Goal: Task Accomplishment & Management: Use online tool/utility

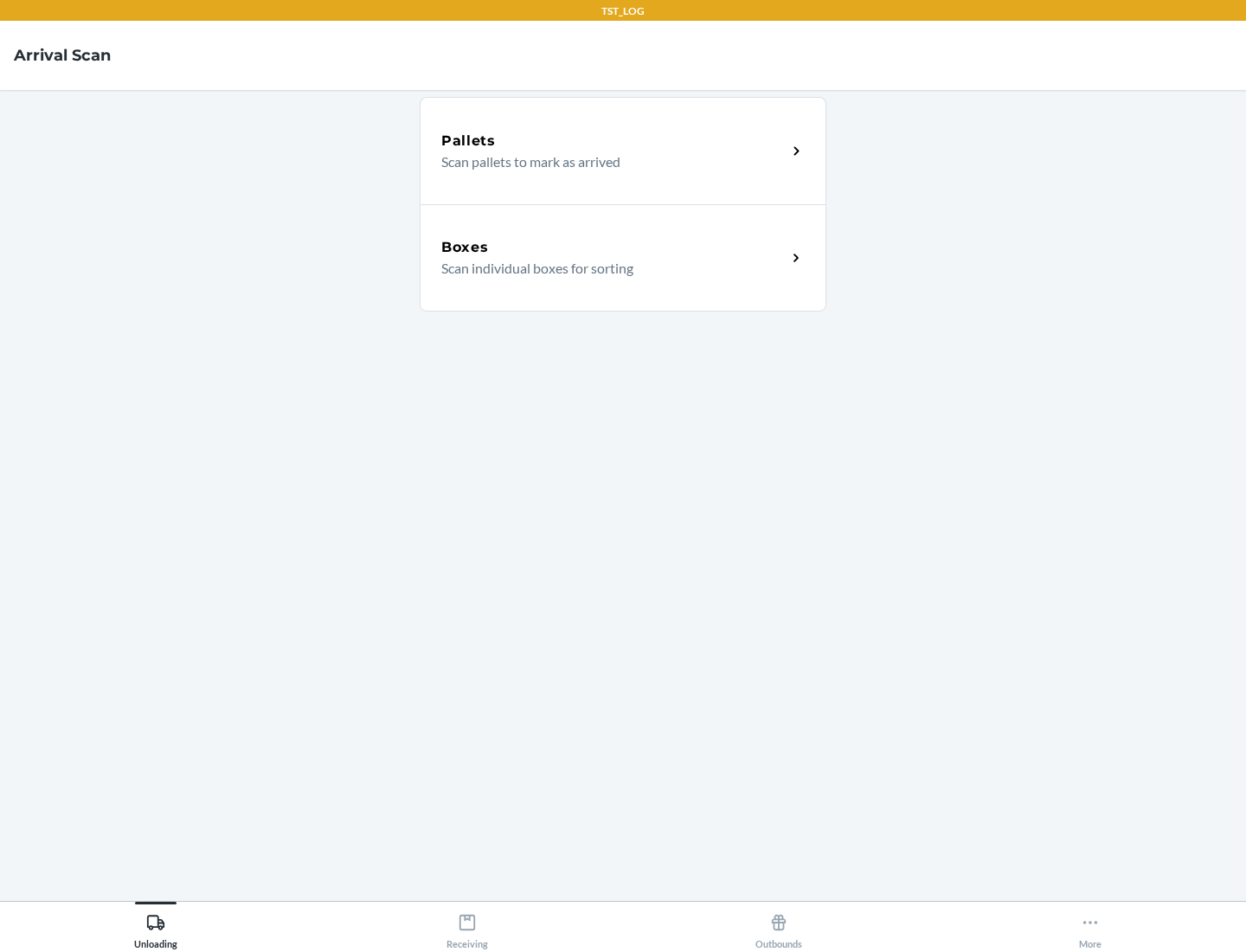
click at [613, 248] on div "Boxes" at bounding box center [613, 247] width 345 height 21
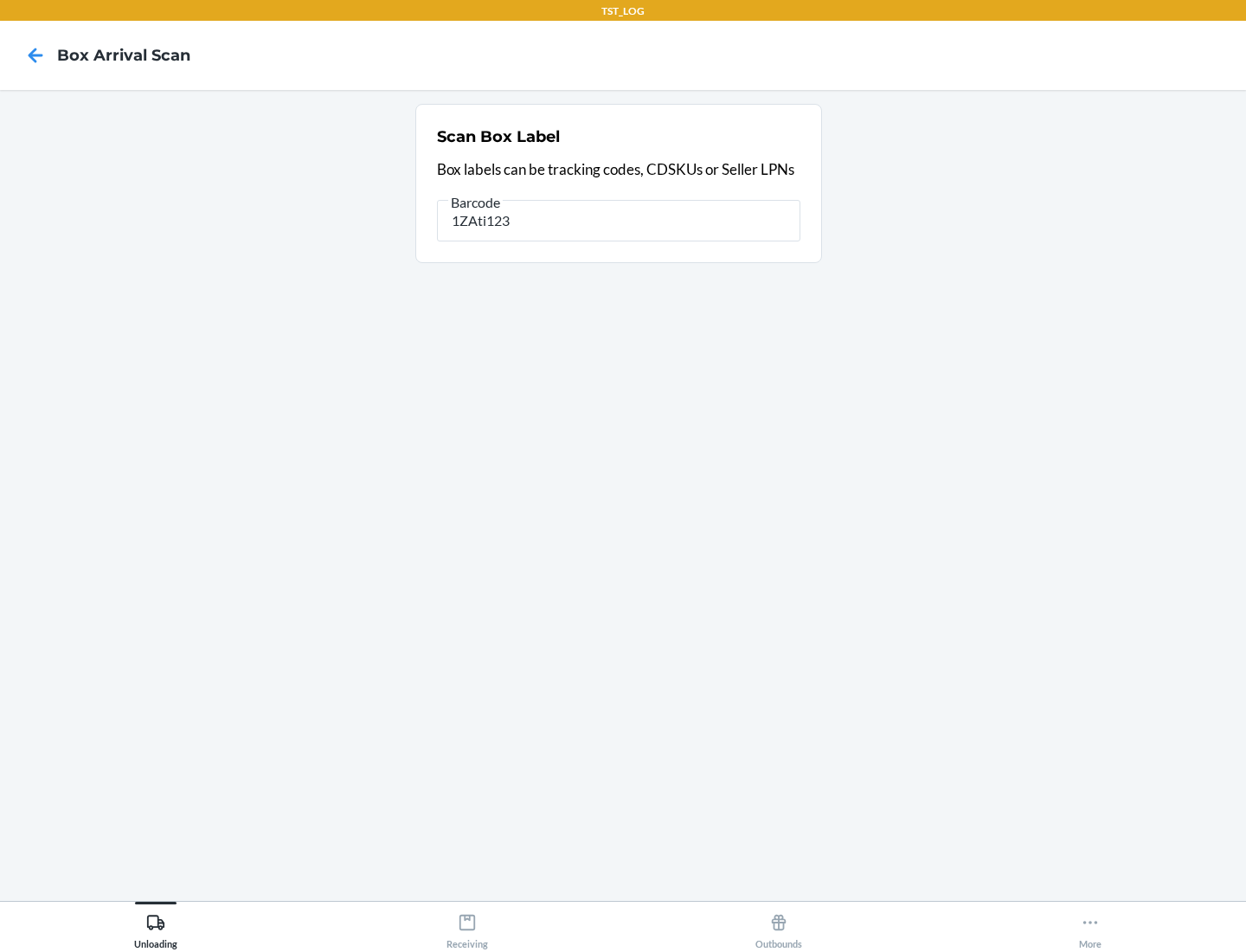
type input "1ZAti123"
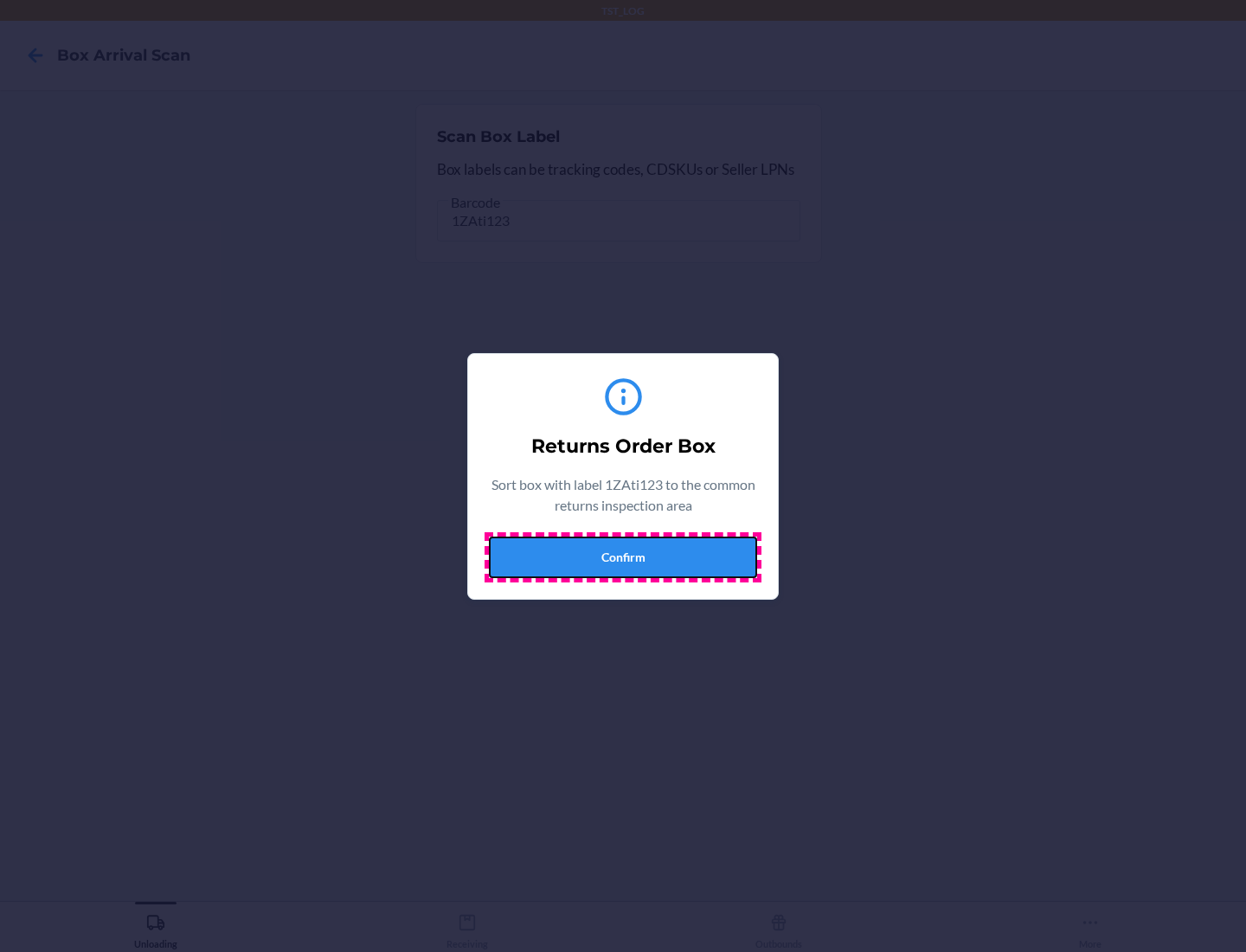
click at [623, 556] on button "Confirm" at bounding box center [623, 557] width 268 height 42
